Goal: Task Accomplishment & Management: Complete application form

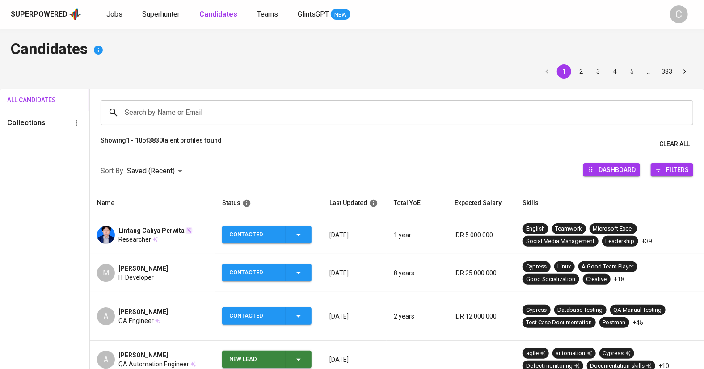
click at [149, 20] on div "Superpowered Jobs Superhunter Candidates Teams GlintsGPT NEW" at bounding box center [337, 14] width 653 height 13
click at [160, 11] on span "Superhunter" at bounding box center [161, 14] width 38 height 8
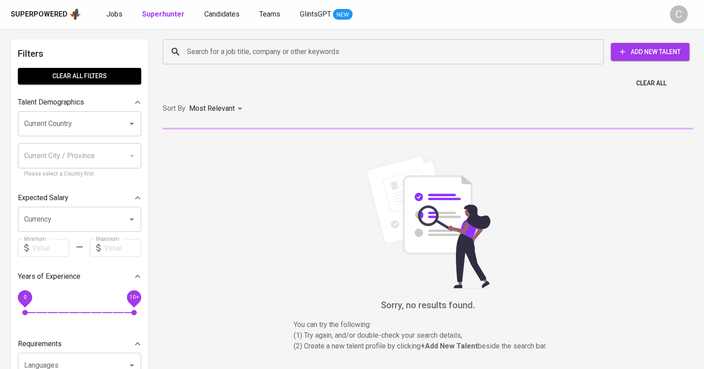
click at [245, 50] on input "Search for a job title, company or other keywords" at bounding box center [385, 51] width 402 height 17
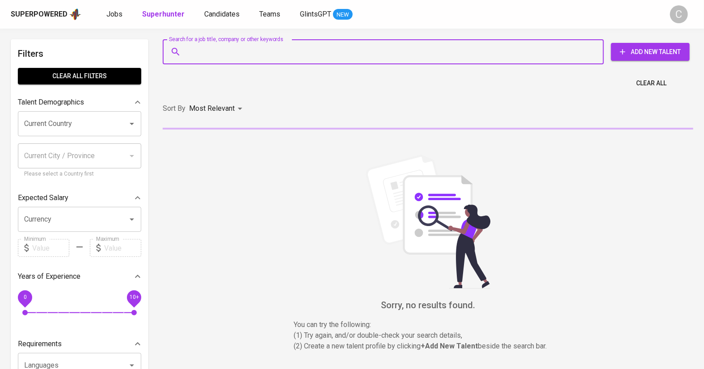
paste input "larasatiadinda13@gmail.com"
type input "larasatiadinda13@gmail.com"
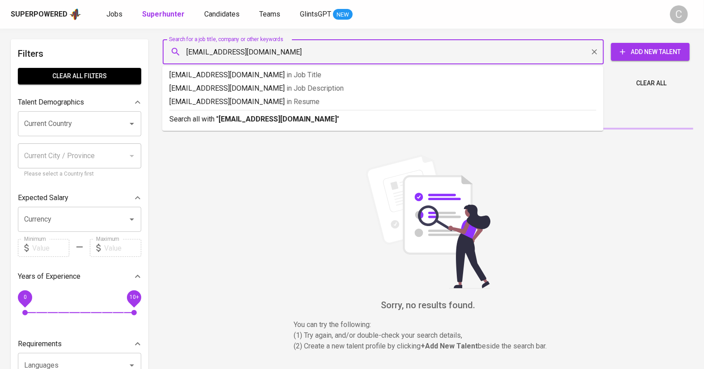
click at [266, 115] on b "larasatiadinda13@gmail.com" at bounding box center [277, 119] width 118 height 8
click at [266, 115] on div "Sort By Most Relevant MOST_RELEVANT" at bounding box center [427, 108] width 541 height 27
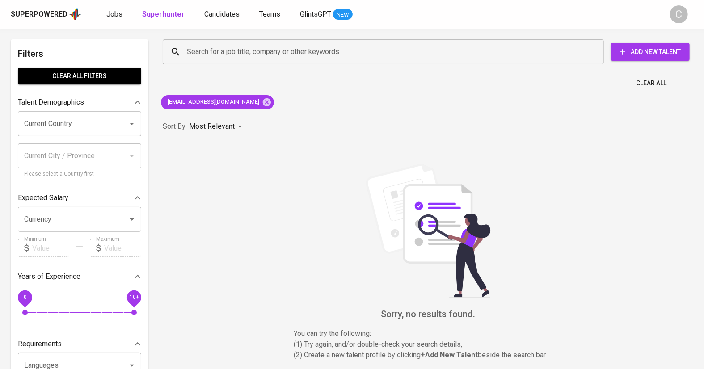
click at [648, 59] on button "Add New Talent" at bounding box center [650, 52] width 79 height 18
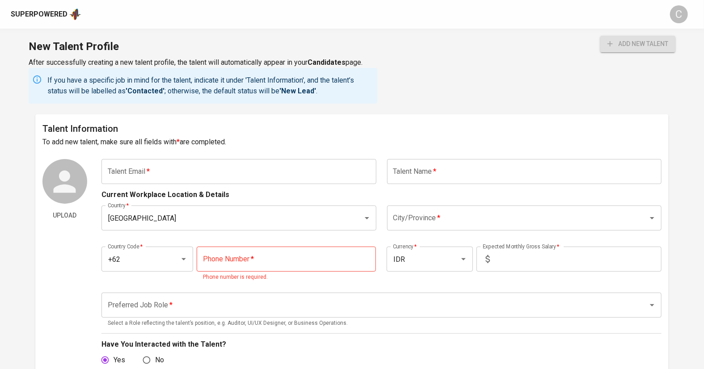
click at [169, 176] on input "text" at bounding box center [238, 171] width 275 height 25
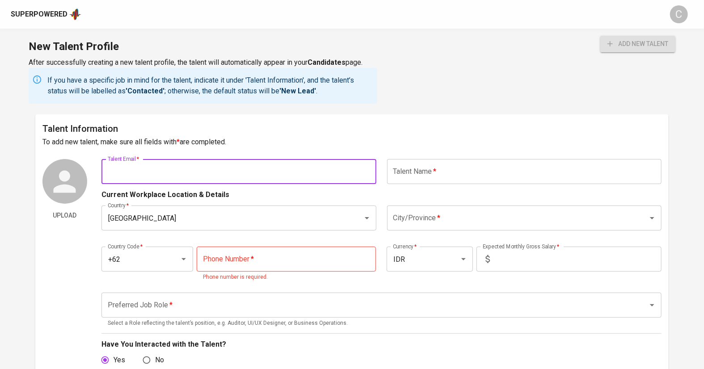
paste input "larasatiadinda13@gmail.com"
type input "larasatiadinda13@gmail.com"
click at [442, 176] on input "text" at bounding box center [524, 171] width 275 height 25
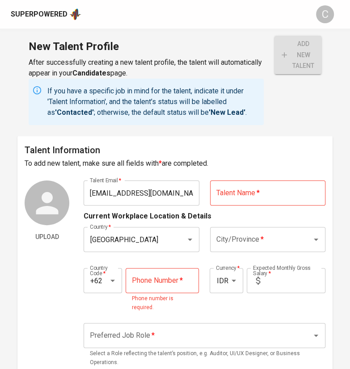
click at [234, 194] on input "text" at bounding box center [267, 192] width 115 height 25
paste input "Larasati Waspodo"
type input "Larasati Waspodo"
click at [249, 233] on input "City/Province   *" at bounding box center [255, 239] width 82 height 17
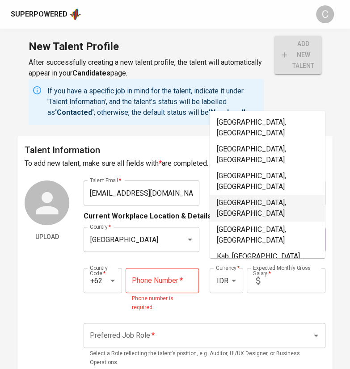
click at [256, 195] on li "Jakarta Pusat, DKI Jakarta" at bounding box center [266, 208] width 115 height 27
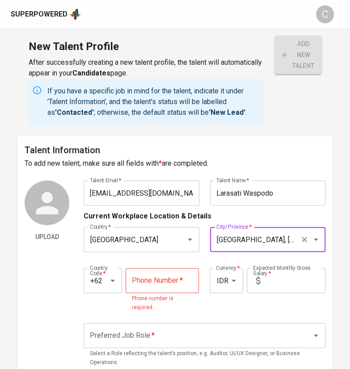
type input "Jakarta Pusat, DKI Jakarta"
click at [294, 273] on input "text" at bounding box center [295, 280] width 62 height 25
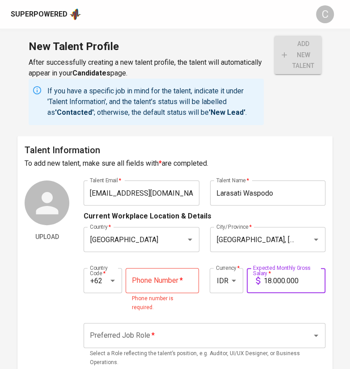
type input "18.000.000"
click at [168, 273] on input "tel" at bounding box center [162, 280] width 73 height 25
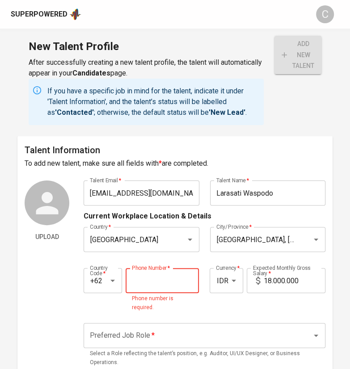
paste input "812-8950-1396"
type input "812-8950-1396"
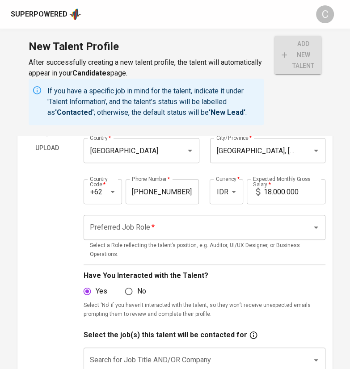
scroll to position [90, 0]
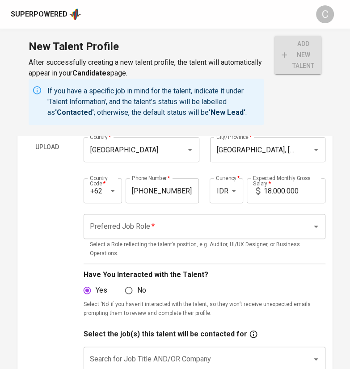
click at [120, 234] on input "Preferred Job Role   *" at bounding box center [192, 226] width 209 height 17
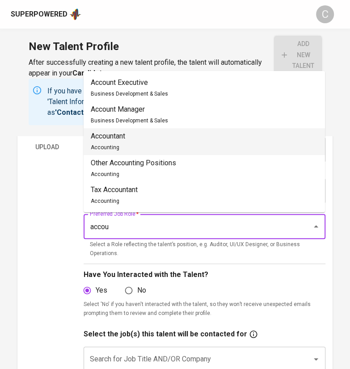
click at [133, 143] on li "Accountant Accounting" at bounding box center [204, 141] width 241 height 27
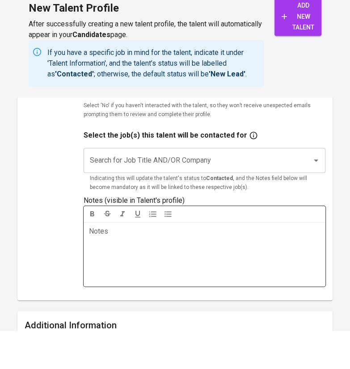
scroll to position [259, 0]
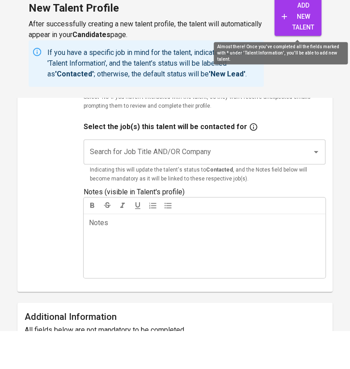
type input "Accountant"
click at [283, 59] on span "add new talent" at bounding box center [297, 54] width 33 height 33
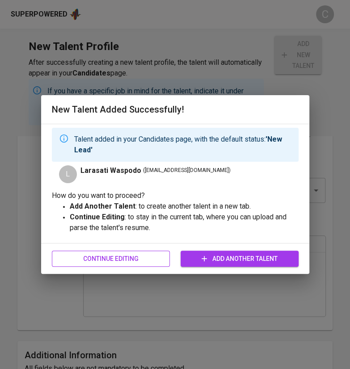
click at [109, 260] on span "Continue Editing" at bounding box center [111, 258] width 104 height 11
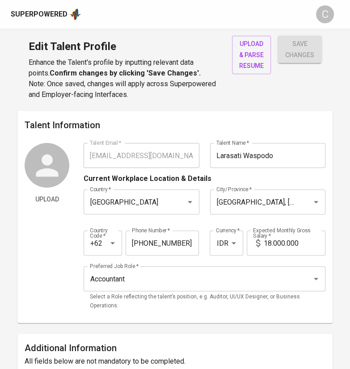
type input "larasatiadinda13@gmail.com"
type input "Larasati Waspodo"
type input "Indonesia"
type input "Jakarta Pusat, DKI Jakarta"
type input "+62"
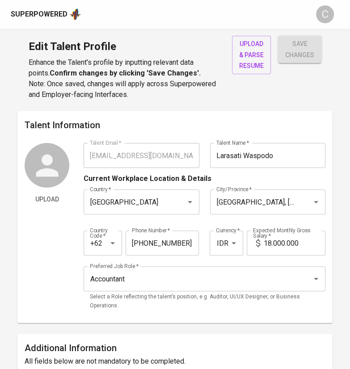
type input "812-8950-1396"
type input "IDR"
type input "Accountant"
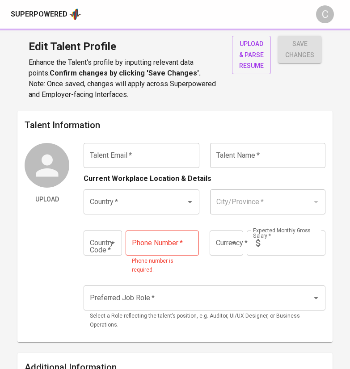
click at [48, 13] on div "Superpowered" at bounding box center [39, 14] width 57 height 10
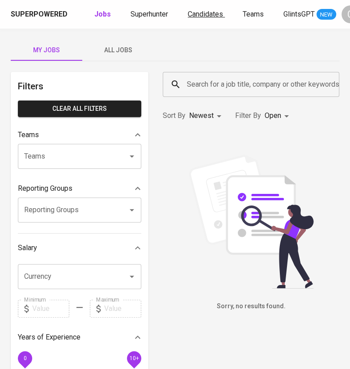
click at [196, 16] on span "Candidates" at bounding box center [205, 14] width 35 height 8
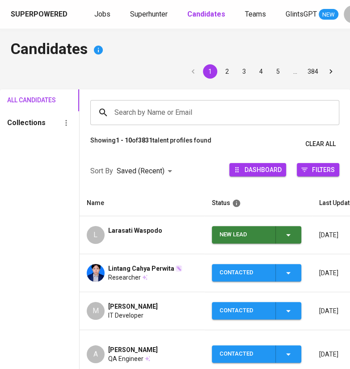
click at [297, 228] on span "New Lead" at bounding box center [256, 234] width 82 height 17
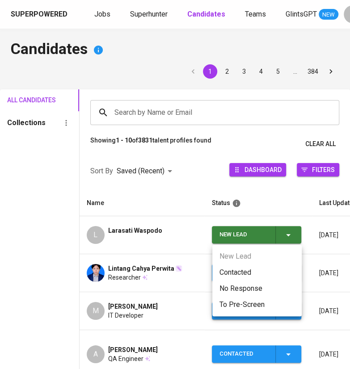
click at [249, 270] on li "Contacted" at bounding box center [256, 272] width 89 height 16
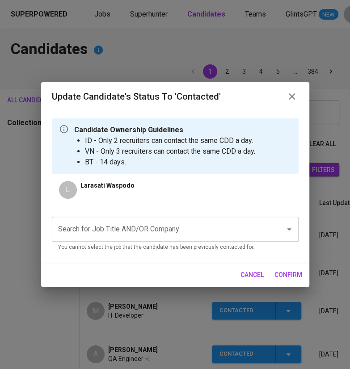
click at [200, 230] on input "Search for Job Title AND/OR Company" at bounding box center [163, 229] width 214 height 17
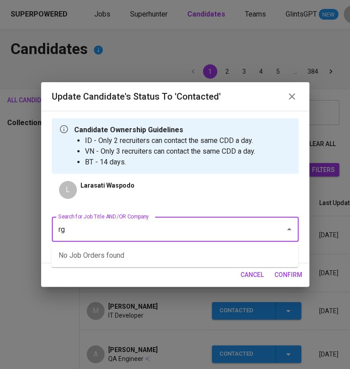
type input "r"
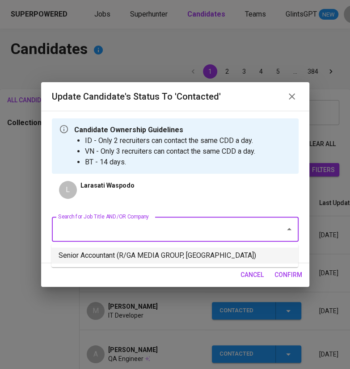
click at [157, 251] on li "Senior Accountant (R/GA MEDIA GROUP, SINGAPORE)" at bounding box center [174, 255] width 247 height 16
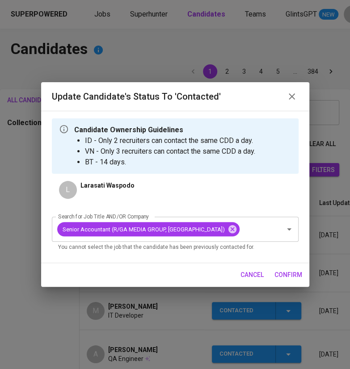
click at [282, 275] on span "confirm" at bounding box center [288, 274] width 28 height 11
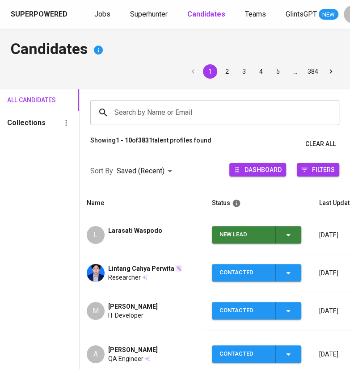
click at [147, 225] on td "L Larasati Waspodo" at bounding box center [142, 235] width 125 height 38
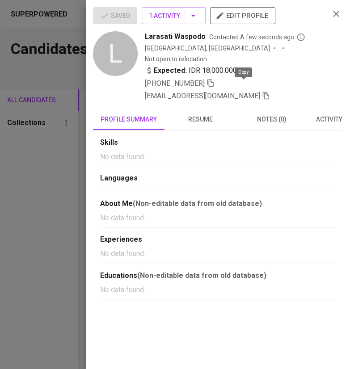
click at [262, 92] on span at bounding box center [266, 96] width 8 height 8
click at [54, 237] on div at bounding box center [175, 184] width 350 height 369
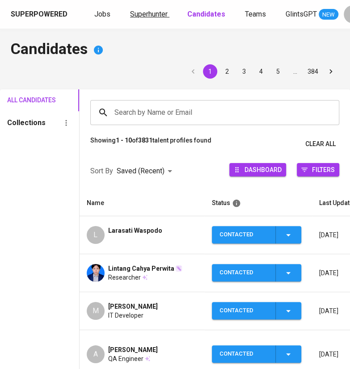
click at [147, 19] on link "Superhunter" at bounding box center [149, 14] width 39 height 11
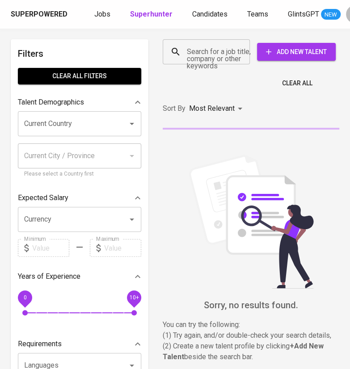
click at [213, 57] on input "Search for a job title, company or other keywords" at bounding box center [208, 51] width 48 height 17
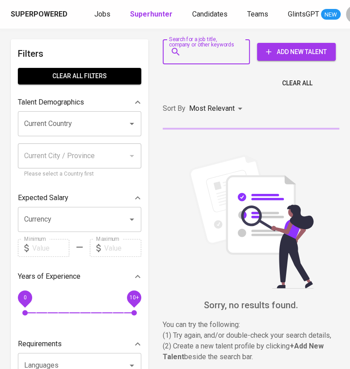
paste input "larasatiadinda13@gmail.com"
type input "larasatiadinda13@gmail.com"
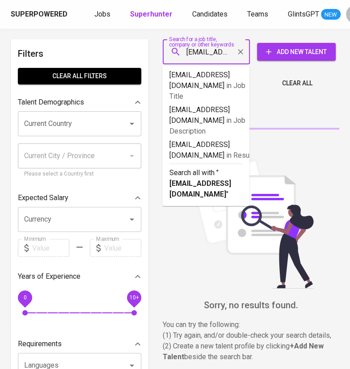
scroll to position [0, 48]
click at [220, 163] on li "Search all with " larasatiadinda13@gmail.com "" at bounding box center [205, 182] width 87 height 39
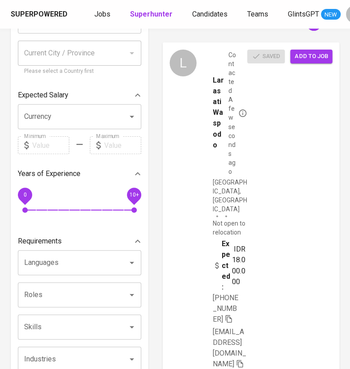
click at [313, 54] on span "Add to job" at bounding box center [310, 56] width 33 height 10
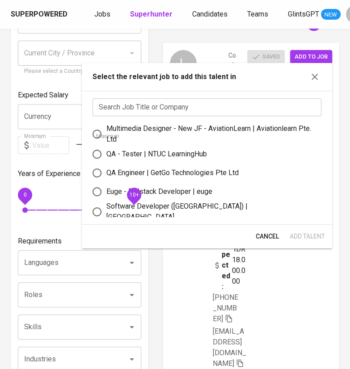
click at [233, 108] on input "text" at bounding box center [206, 107] width 229 height 18
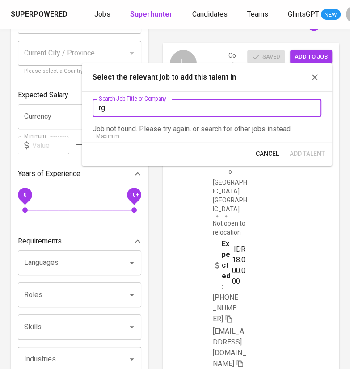
type input "r"
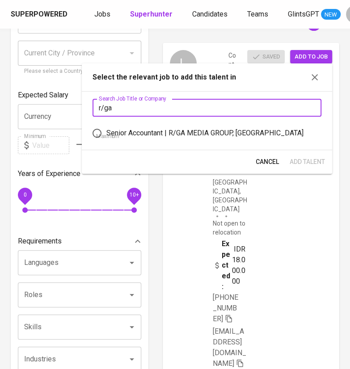
type input "r/ga"
click at [189, 136] on div "Senior Accountant | R/GA MEDIA GROUP, SINGAPORE" at bounding box center [204, 133] width 197 height 11
click at [106, 136] on input "Senior Accountant | R/GA MEDIA GROUP, SINGAPORE" at bounding box center [97, 133] width 19 height 19
radio input "true"
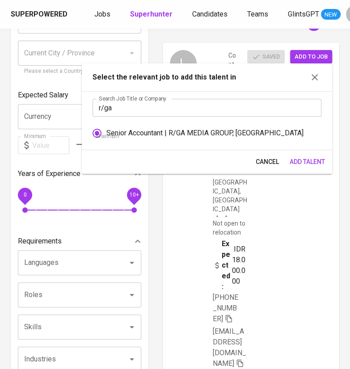
click at [302, 163] on span "Add Talent" at bounding box center [306, 161] width 35 height 11
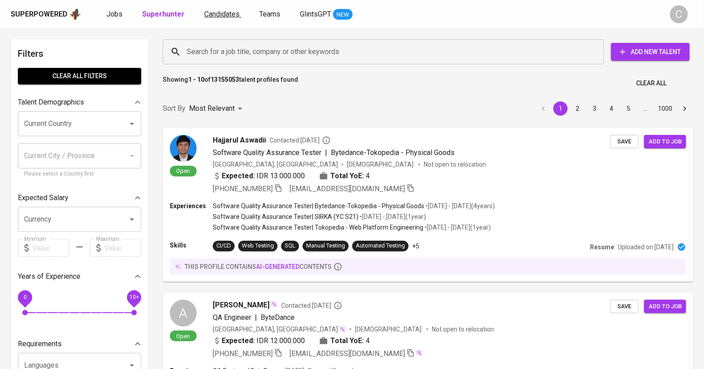
click at [222, 15] on span "Candidates" at bounding box center [221, 14] width 35 height 8
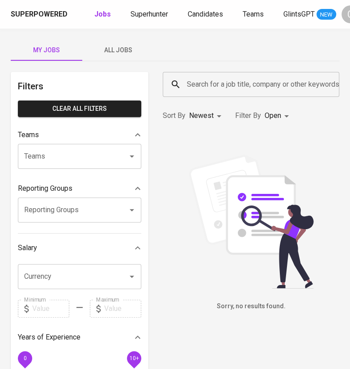
click at [119, 43] on button "All Jobs" at bounding box center [117, 49] width 71 height 21
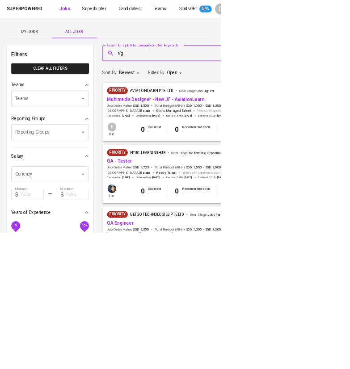
type input "r/ga"
click at [246, 113] on li "r/ga in Companies" at bounding box center [355, 110] width 387 height 16
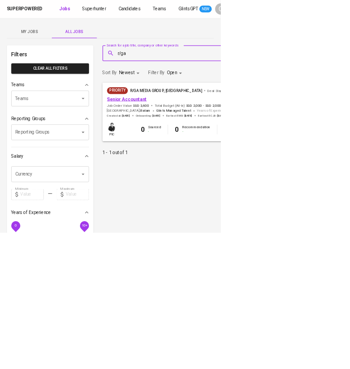
click at [205, 160] on link "Senior Accountant" at bounding box center [201, 157] width 63 height 8
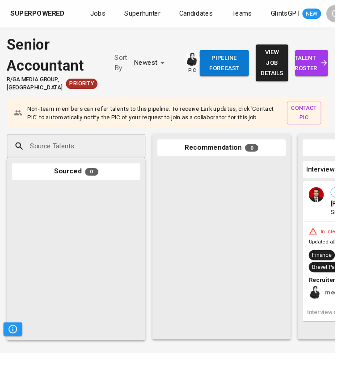
click at [315, 65] on span "talent roster" at bounding box center [325, 66] width 20 height 22
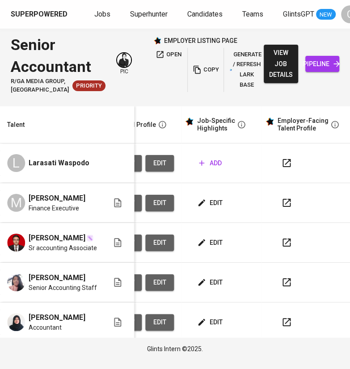
click at [165, 172] on button "edit" at bounding box center [159, 163] width 29 height 17
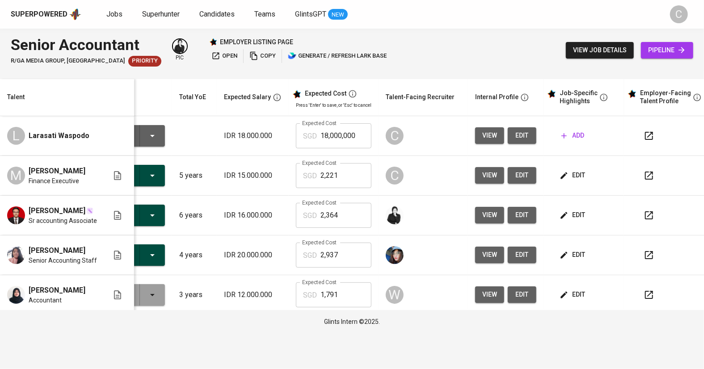
click at [349, 54] on span "pipeline" at bounding box center [667, 50] width 38 height 11
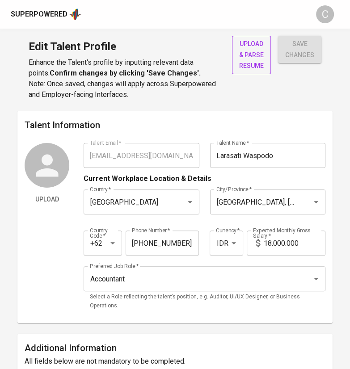
click at [247, 48] on span "upload & parse resume" at bounding box center [251, 54] width 25 height 33
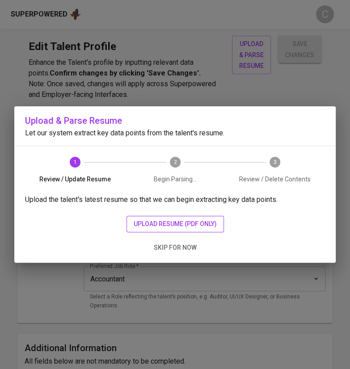
click at [188, 222] on span "upload resume (pdf only)" at bounding box center [175, 223] width 83 height 11
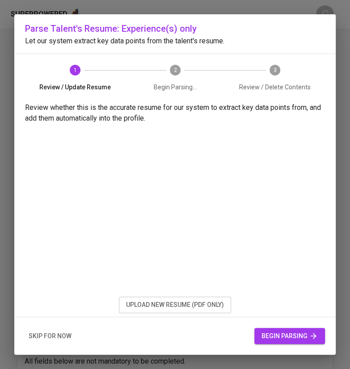
click at [321, 0] on html "Superpowered C Edit Talent Profile Enhance the Talent's profile by inputting re…" at bounding box center [175, 373] width 350 height 746
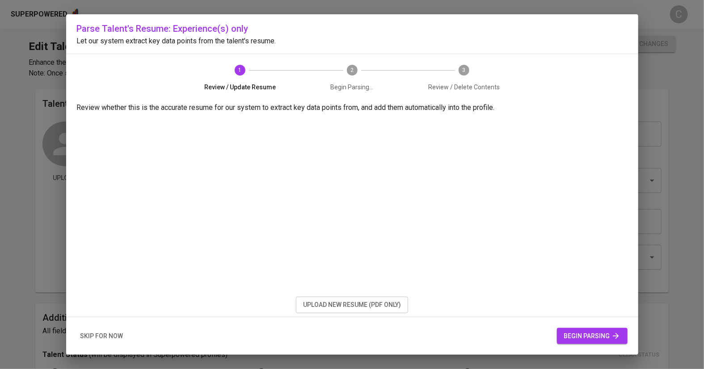
click at [349, 330] on button "begin parsing" at bounding box center [592, 336] width 71 height 17
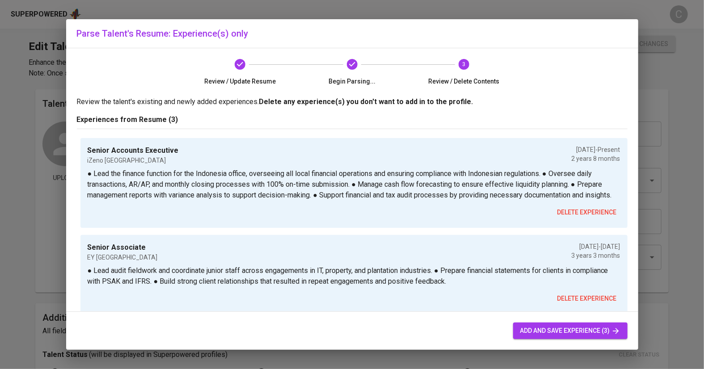
click at [349, 330] on span "add and save experience (3)" at bounding box center [570, 330] width 100 height 11
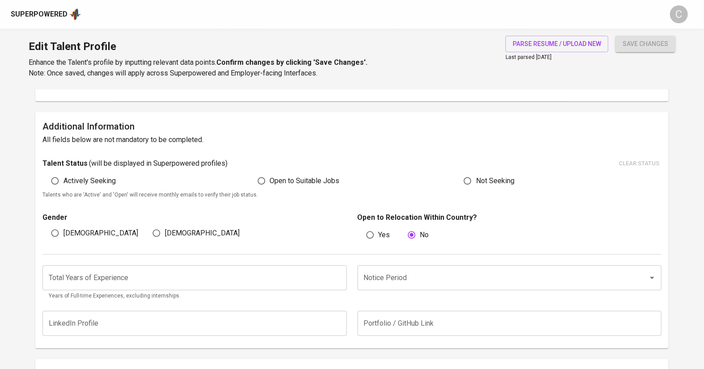
scroll to position [193, 0]
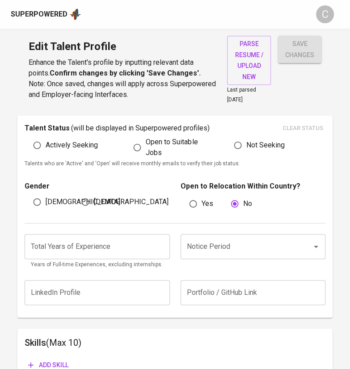
scroll to position [264, 0]
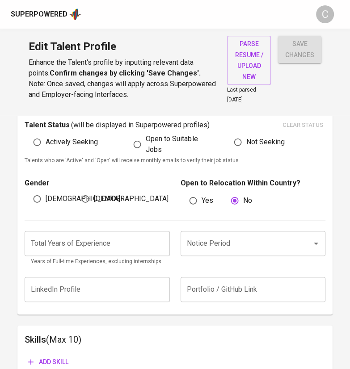
click at [109, 247] on input "number" at bounding box center [97, 243] width 145 height 25
click at [120, 249] on input "number" at bounding box center [97, 243] width 145 height 25
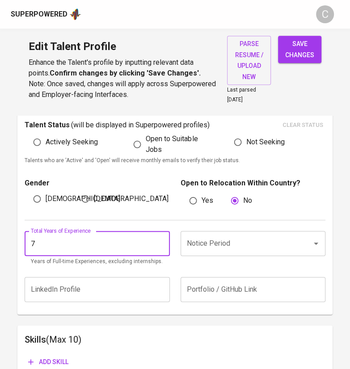
type input "7"
click at [208, 239] on input "Notice Period" at bounding box center [240, 243] width 112 height 17
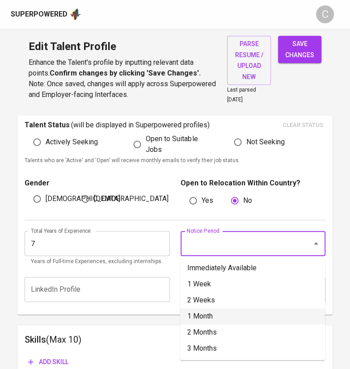
click at [218, 311] on li "1 Month" at bounding box center [252, 316] width 145 height 16
type input "1 Month"
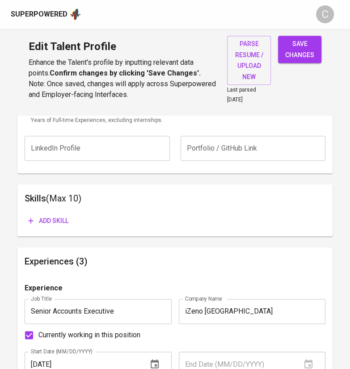
scroll to position [415, 0]
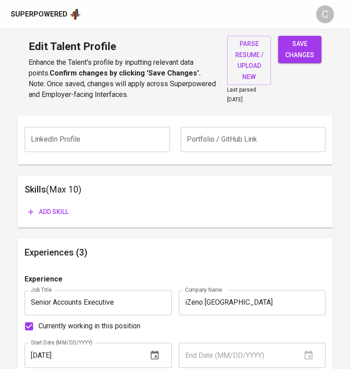
click at [54, 215] on button "Add skill" at bounding box center [48, 212] width 47 height 17
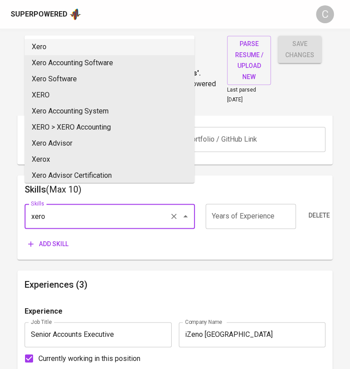
click at [80, 50] on li "Xero" at bounding box center [110, 47] width 170 height 16
type input "Xero"
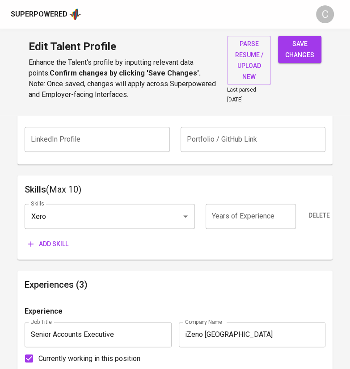
click at [54, 241] on span "Add skill" at bounding box center [48, 244] width 40 height 11
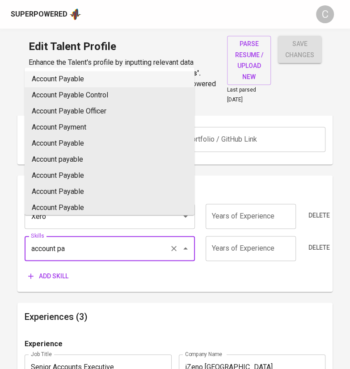
click at [76, 77] on li "Account Payable" at bounding box center [110, 79] width 170 height 16
type input "Account Payable"
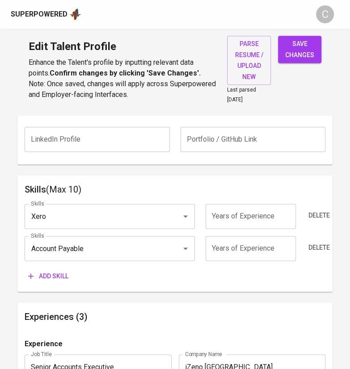
click at [57, 273] on span "Add skill" at bounding box center [48, 276] width 40 height 11
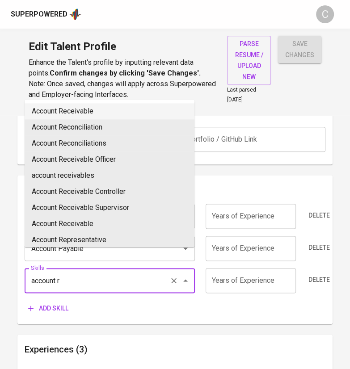
click at [73, 110] on li "Account Receivable" at bounding box center [110, 111] width 170 height 16
type input "Account Receivable"
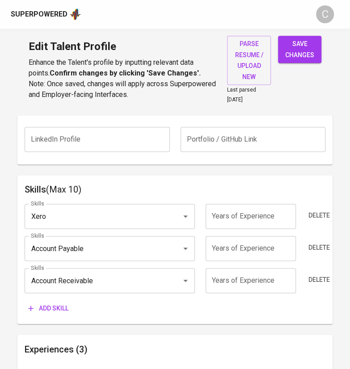
click at [50, 312] on span "Add skill" at bounding box center [48, 308] width 40 height 11
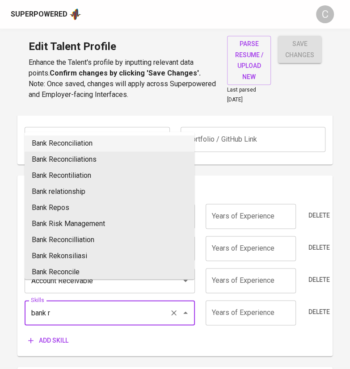
click at [73, 147] on li "Bank Reconciliation" at bounding box center [110, 143] width 170 height 16
type input "Bank Reconciliation"
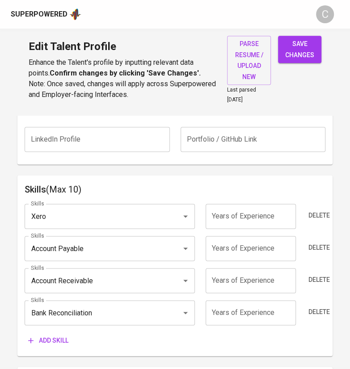
click at [53, 339] on span "Add skill" at bounding box center [48, 340] width 40 height 11
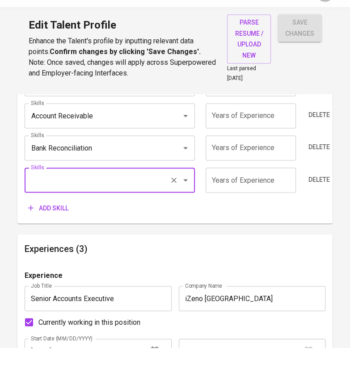
scroll to position [562, 0]
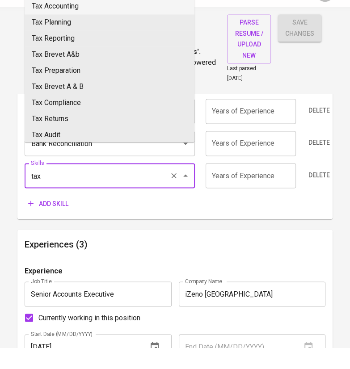
click at [88, 28] on li "Tax Accounting" at bounding box center [110, 28] width 170 height 16
type input "Tax Accounting"
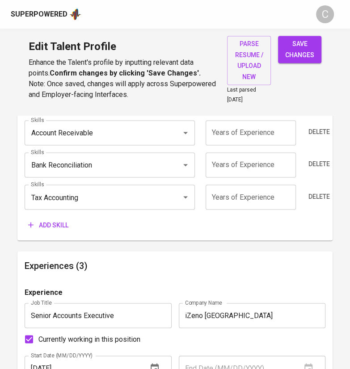
click at [55, 228] on span "Add skill" at bounding box center [48, 224] width 40 height 11
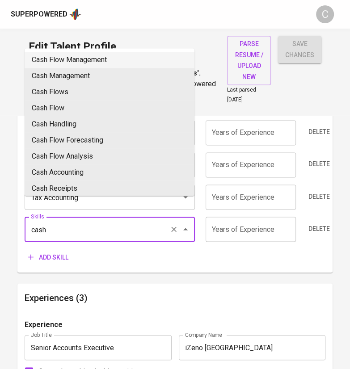
click at [66, 58] on li "Cash Flow Management" at bounding box center [110, 60] width 170 height 16
type input "Cash Flow Management"
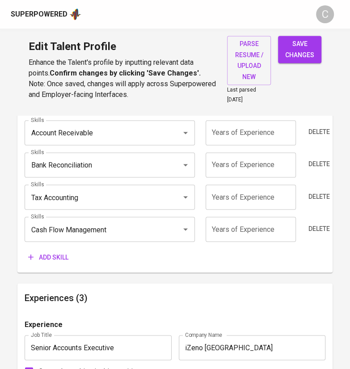
click at [60, 249] on button "Add skill" at bounding box center [48, 257] width 47 height 17
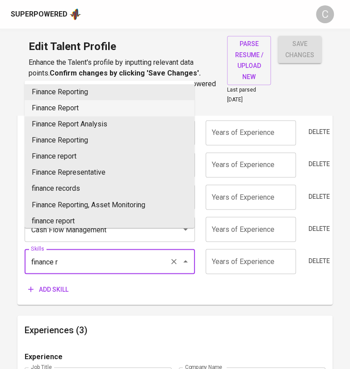
click at [99, 109] on li "Finance Report" at bounding box center [110, 108] width 170 height 16
type input "Finance Report"
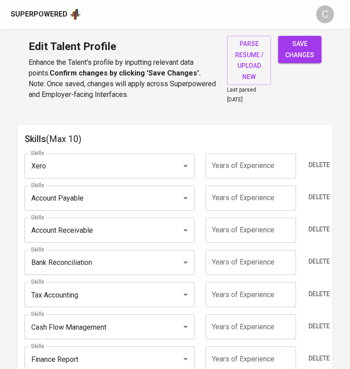
scroll to position [465, 0]
click at [230, 160] on input "number" at bounding box center [250, 165] width 90 height 25
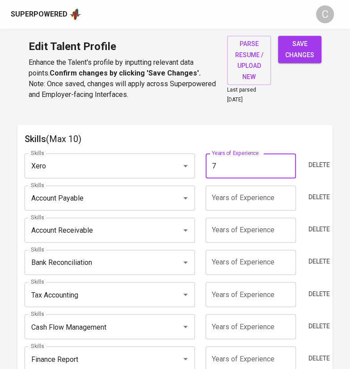
type input "7"
click at [266, 205] on input "number" at bounding box center [250, 197] width 90 height 25
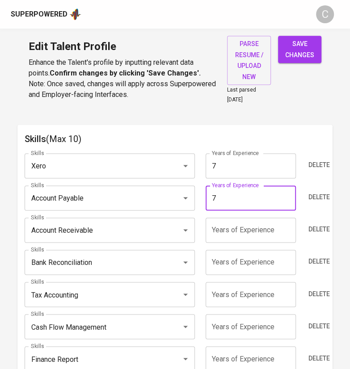
type input "7"
click at [265, 229] on input "number" at bounding box center [250, 230] width 90 height 25
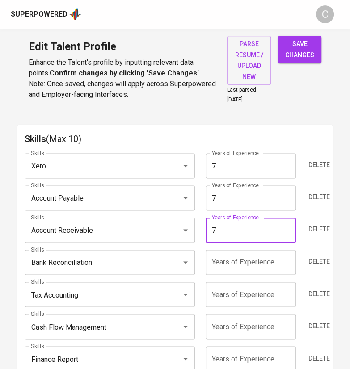
type input "7"
click at [264, 263] on input "number" at bounding box center [250, 262] width 90 height 25
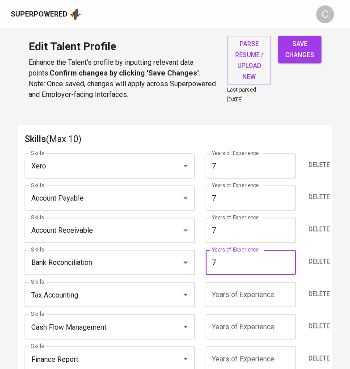
type input "7"
click at [267, 297] on input "number" at bounding box center [250, 294] width 90 height 25
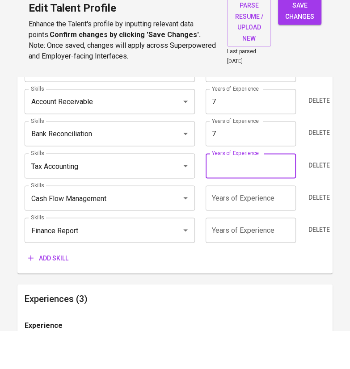
scroll to position [556, 0]
type input "7"
click at [258, 237] on input "number" at bounding box center [250, 235] width 90 height 25
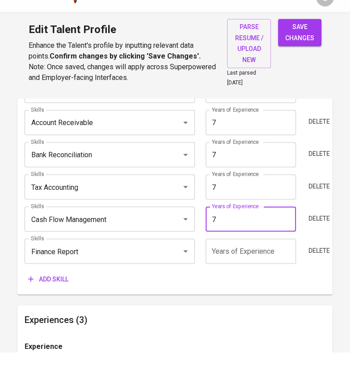
type input "7"
click at [251, 270] on input "number" at bounding box center [250, 267] width 90 height 25
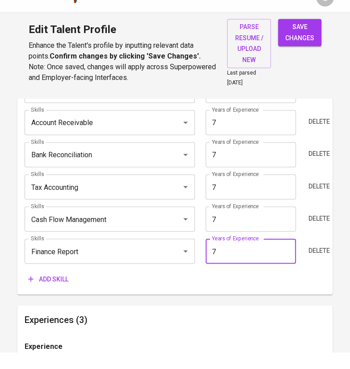
type input "7"
click at [264, 302] on div "Skills (Max 10) Skills Xero Skills Years of Experience 7 Years of Experience De…" at bounding box center [174, 172] width 315 height 277
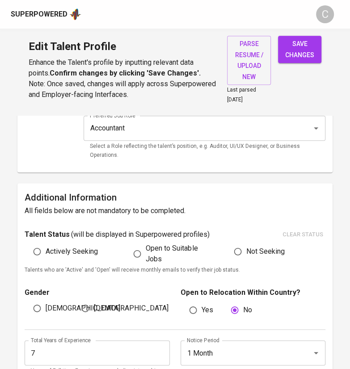
scroll to position [151, 0]
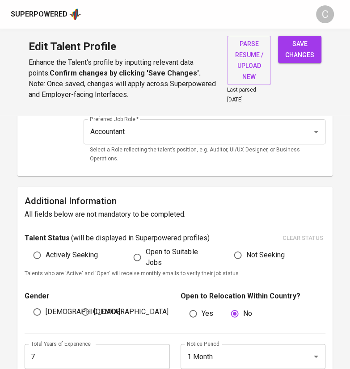
click at [306, 58] on span "save changes" at bounding box center [299, 49] width 29 height 22
type input "Finance Report"
type input "Cash Flow Management"
type input "Tax Accounting"
type input "Accounts Receivable"
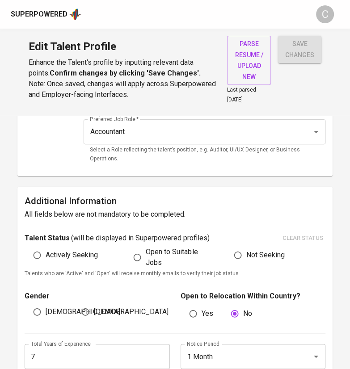
type input "Accounts Payable"
type input "Xero"
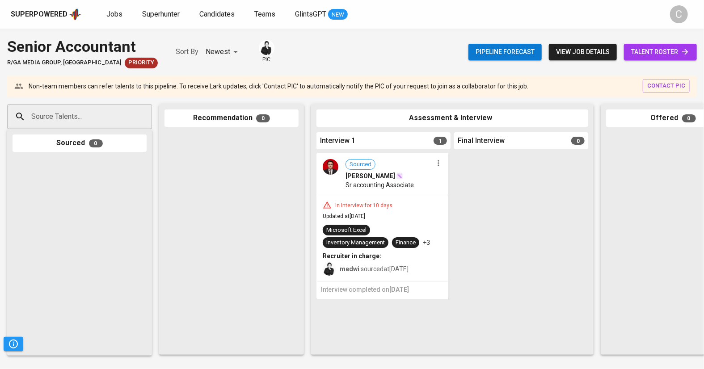
click at [642, 53] on span "talent roster" at bounding box center [660, 51] width 59 height 11
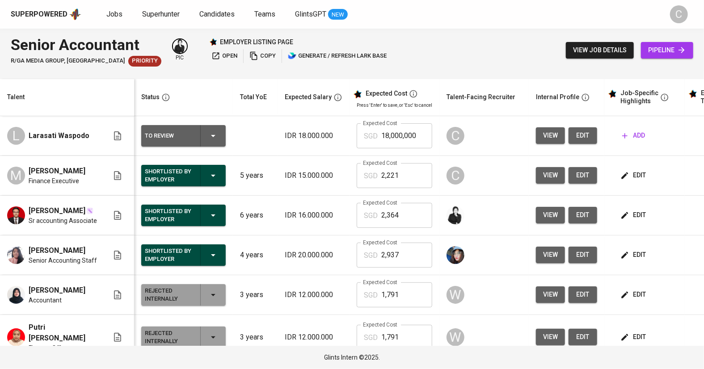
click at [211, 54] on span "open" at bounding box center [224, 56] width 26 height 10
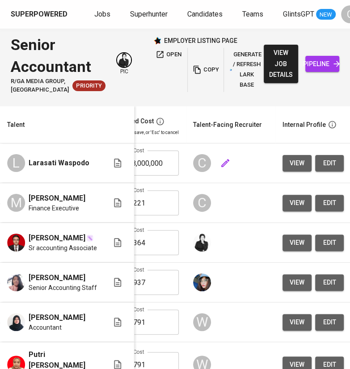
scroll to position [0, 415]
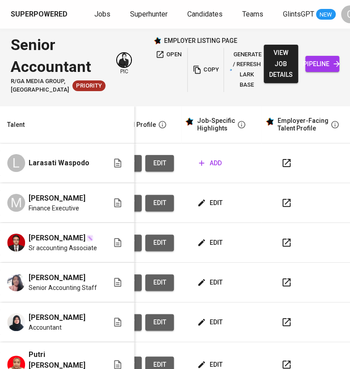
click at [211, 169] on span "add" at bounding box center [210, 163] width 23 height 11
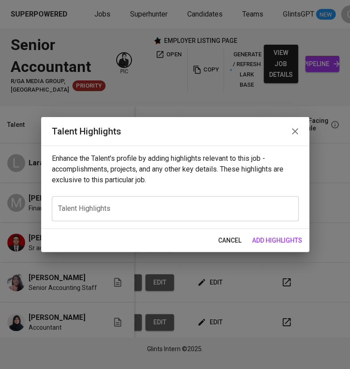
click at [137, 211] on textarea at bounding box center [175, 208] width 234 height 8
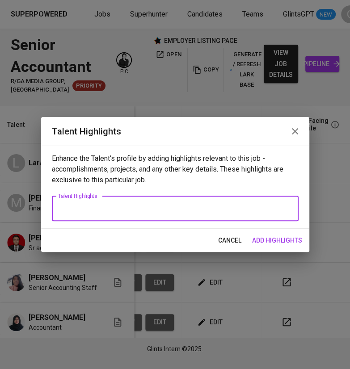
paste textarea "Lore’i d sitam-consectet adipis elitseddo eiusm tem Incid utlab et dolo magna a…"
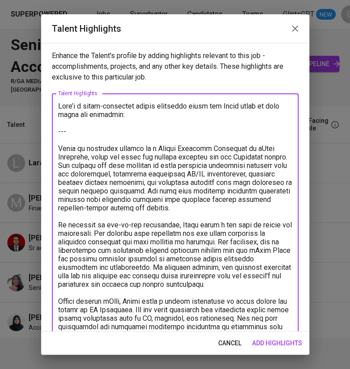
scroll to position [101, 0]
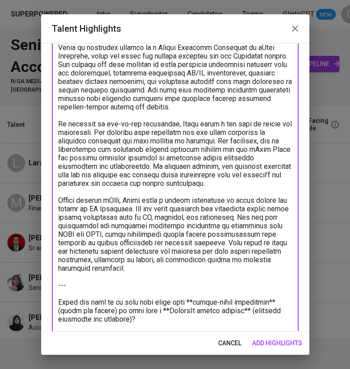
click at [147, 322] on textarea at bounding box center [175, 166] width 234 height 331
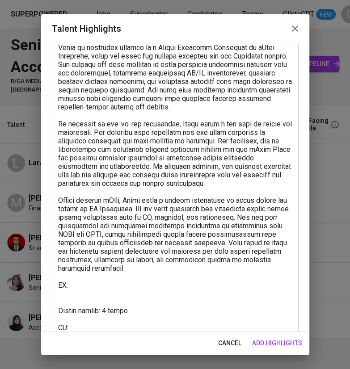
click at [113, 329] on textarea at bounding box center [175, 170] width 234 height 339
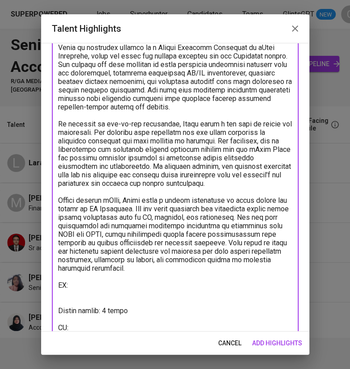
paste textarea "[URL][DOMAIN_NAME]"
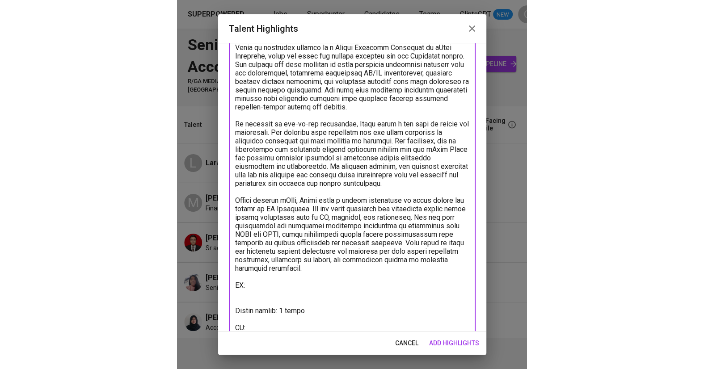
scroll to position [109, 0]
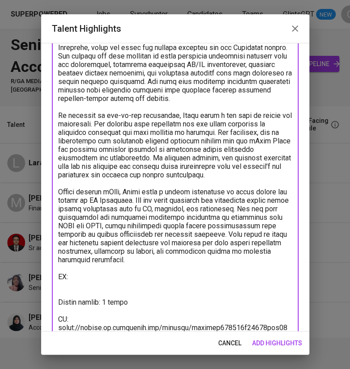
click at [321, 0] on html "Superpowered Jobs Superhunter Candidates Teams GlintsGPT NEW C Senior Accountan…" at bounding box center [175, 180] width 350 height 360
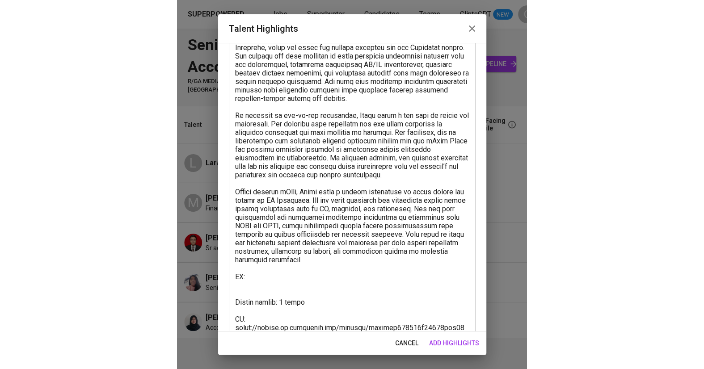
scroll to position [0, 67]
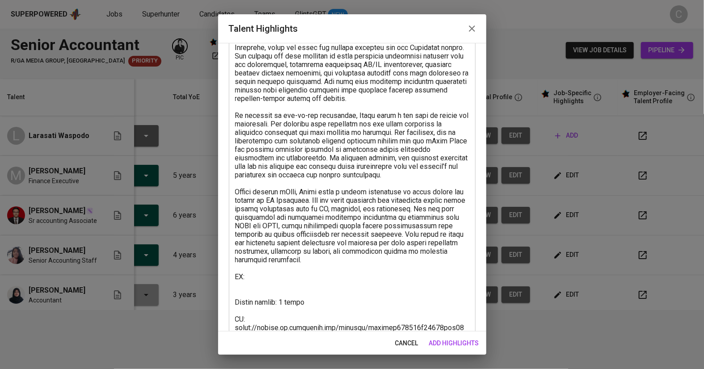
click at [266, 271] on textarea at bounding box center [352, 166] width 234 height 348
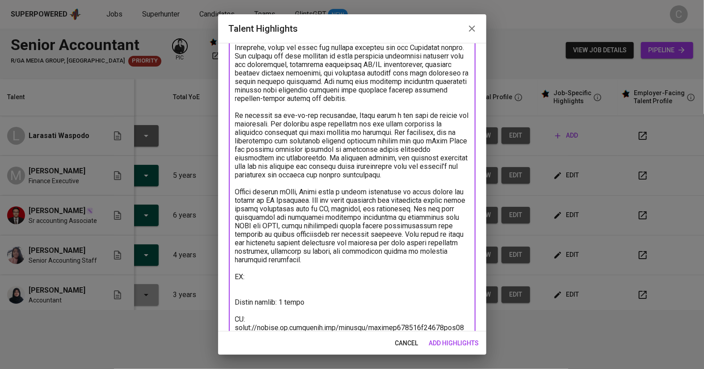
click at [255, 276] on textarea at bounding box center [352, 166] width 234 height 348
paste textarea "https://glints.sg.larksuite.com/wiki/DimjwwGt3iMmJLkR1DPlwJlsgng?from=from_copy…"
type textarea "Here’s a three-paragraph career highlight draft for Laras based on your notes a…"
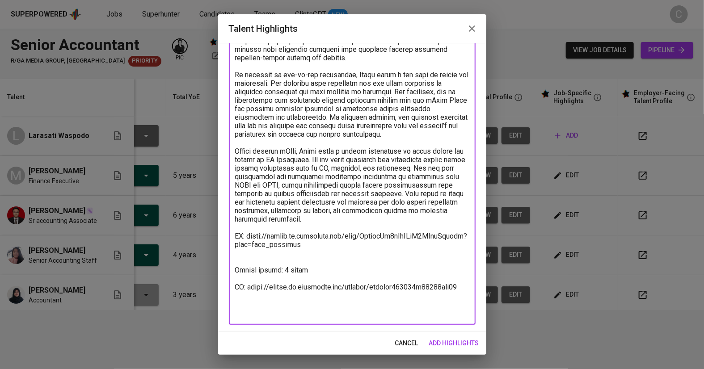
scroll to position [151, 0]
click at [444, 338] on span "add highlights" at bounding box center [454, 343] width 50 height 11
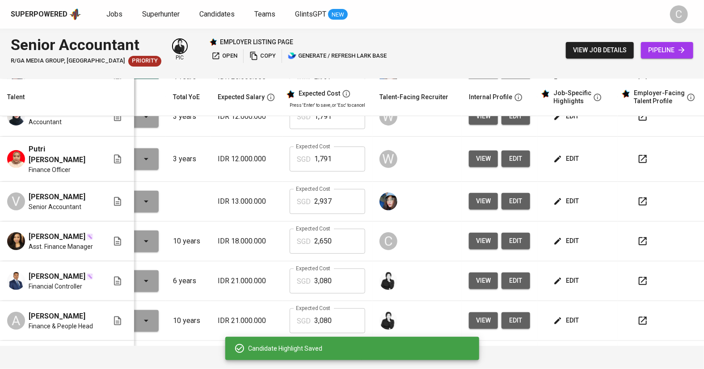
scroll to position [186, 67]
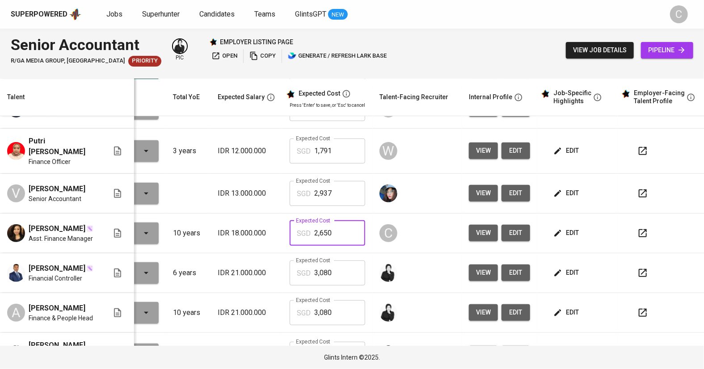
drag, startPoint x: 335, startPoint y: 233, endPoint x: 298, endPoint y: 236, distance: 36.3
click at [298, 236] on div "SGD 2,650 Expected Cost" at bounding box center [326, 233] width 75 height 25
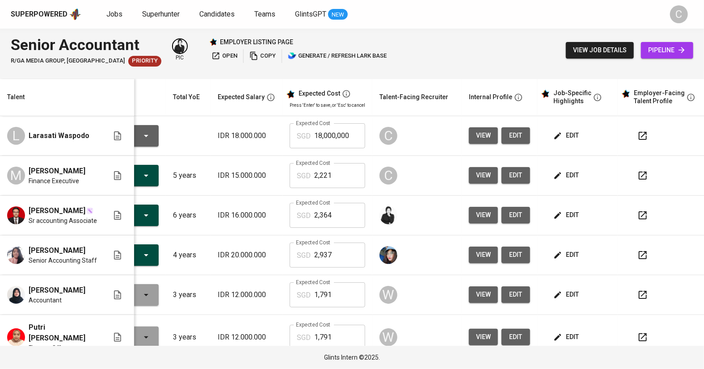
click at [353, 134] on input "18,000,000" at bounding box center [339, 135] width 51 height 25
type input "1"
paste input "2,650"
type input "2,650"
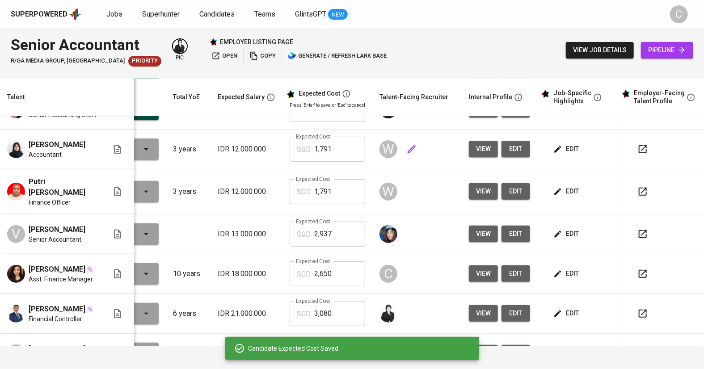
scroll to position [152, 67]
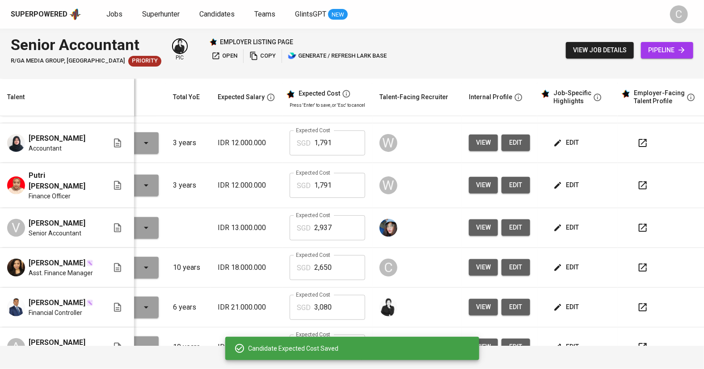
click at [559, 268] on icon "button" at bounding box center [557, 267] width 9 height 9
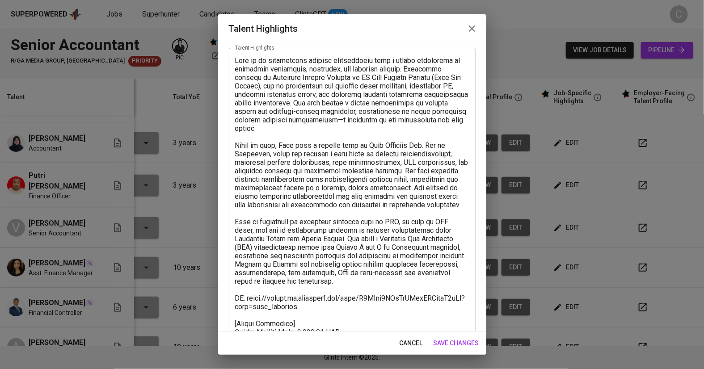
scroll to position [151, 0]
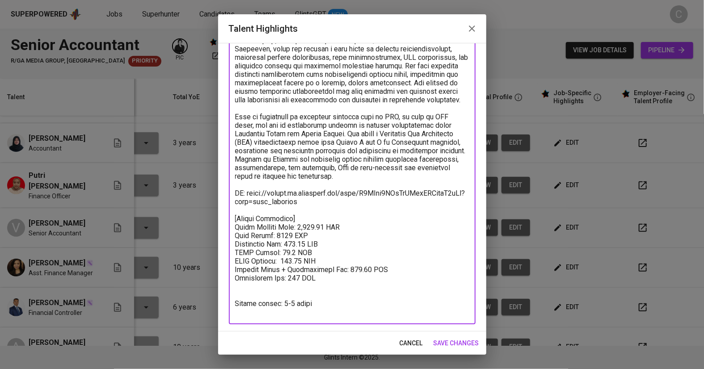
drag, startPoint x: 327, startPoint y: 284, endPoint x: 231, endPoint y: 230, distance: 109.8
click at [231, 230] on div "x Talent Highlights" at bounding box center [352, 133] width 247 height 381
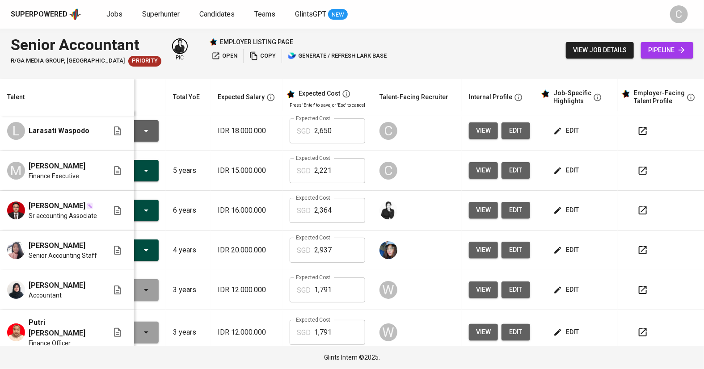
scroll to position [0, 67]
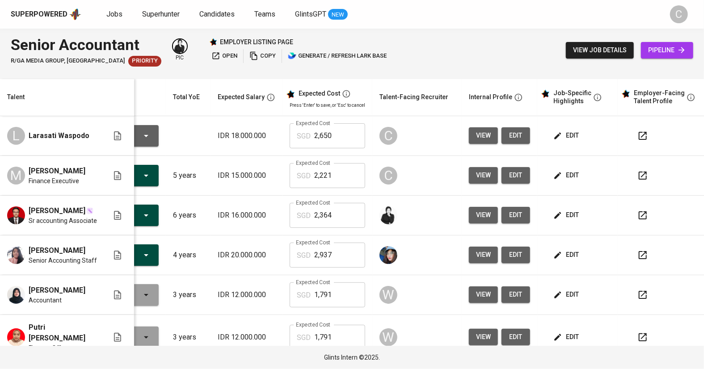
click at [560, 138] on span "edit" at bounding box center [567, 135] width 24 height 11
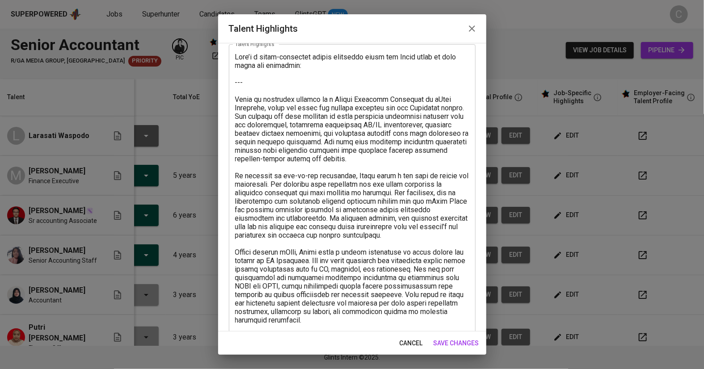
scroll to position [151, 0]
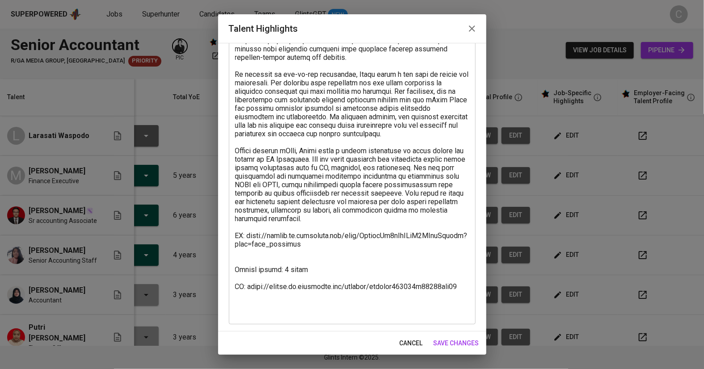
click at [282, 266] on textarea at bounding box center [352, 133] width 234 height 365
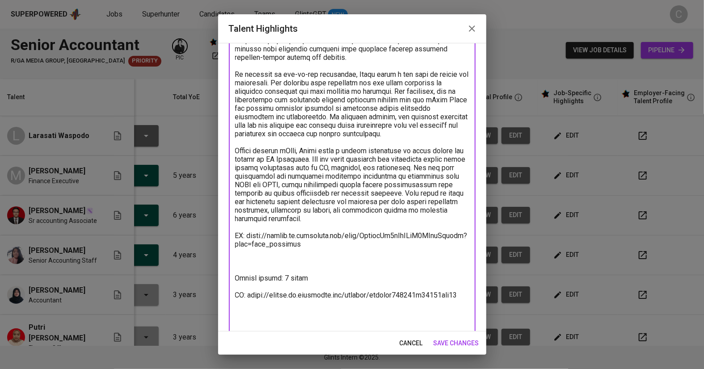
paste textarea "[Salary Breakdown] Total Payroll Cost: 2,650.20 SGD Nett Salary: 1800 SGD Emplo…"
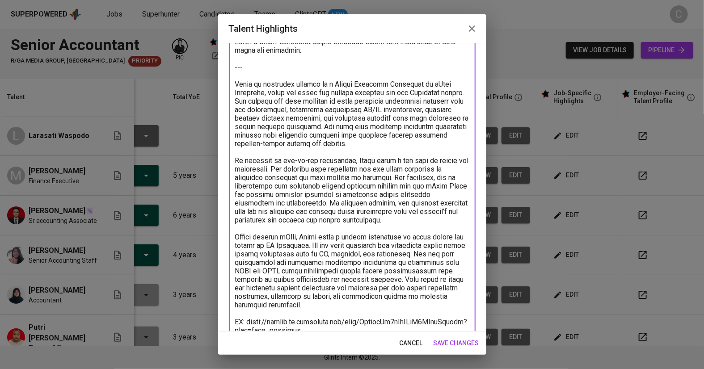
scroll to position [63, 0]
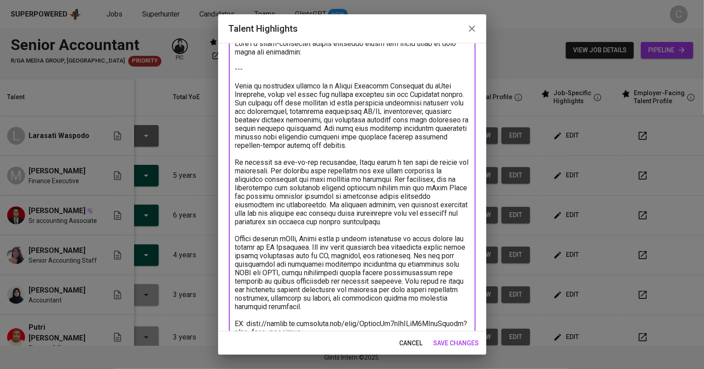
click at [271, 72] on textarea at bounding box center [352, 255] width 234 height 433
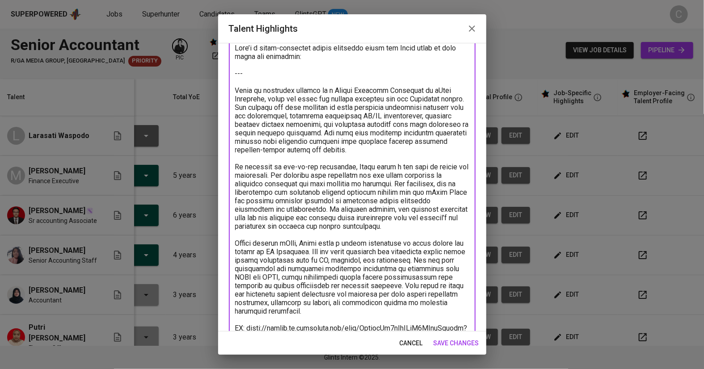
type textarea "Laras is currently working as a Senior Accounts Executive at iZeno Indonesia, w…"
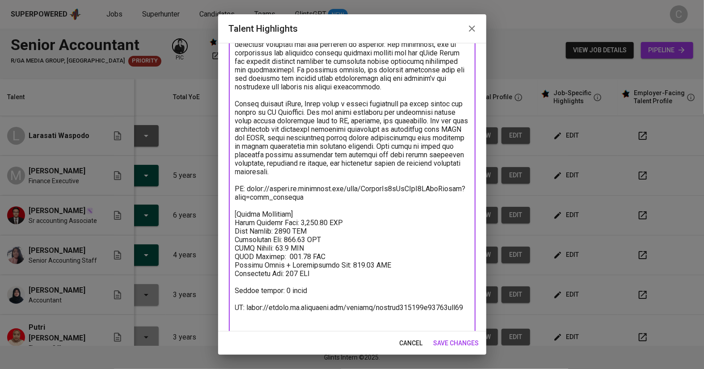
scroll to position [176, 0]
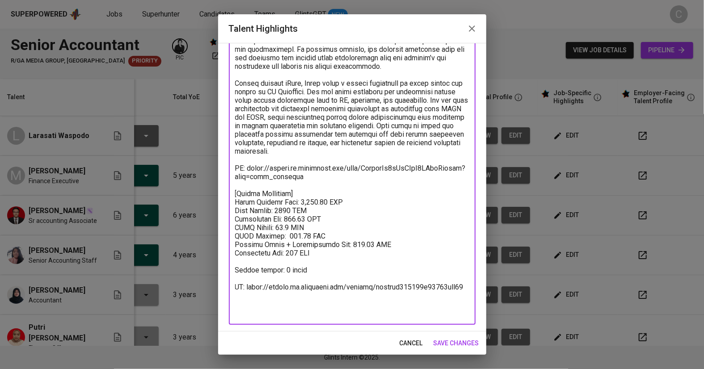
click at [461, 343] on span "save changes" at bounding box center [456, 343] width 46 height 11
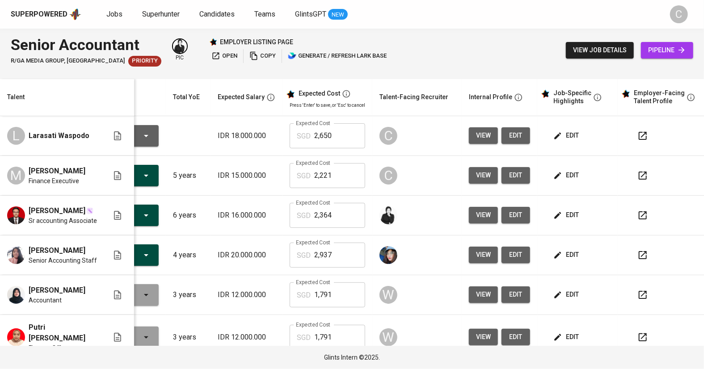
click at [640, 137] on icon "button" at bounding box center [642, 135] width 11 height 11
click at [126, 103] on th "Talent" at bounding box center [67, 97] width 134 height 37
